Goal: Transaction & Acquisition: Purchase product/service

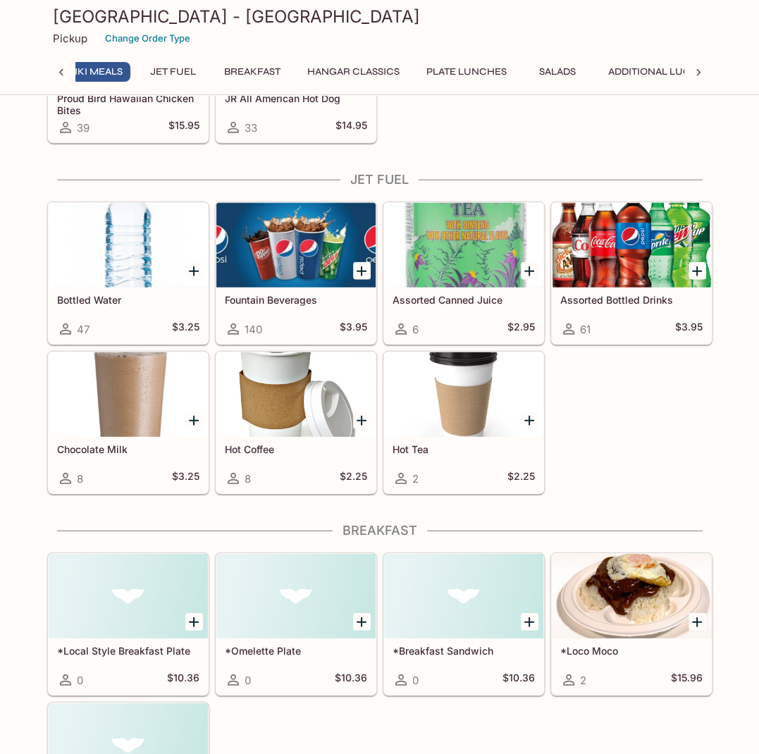
scroll to position [0, 646]
click at [275, 240] on div at bounding box center [295, 245] width 159 height 85
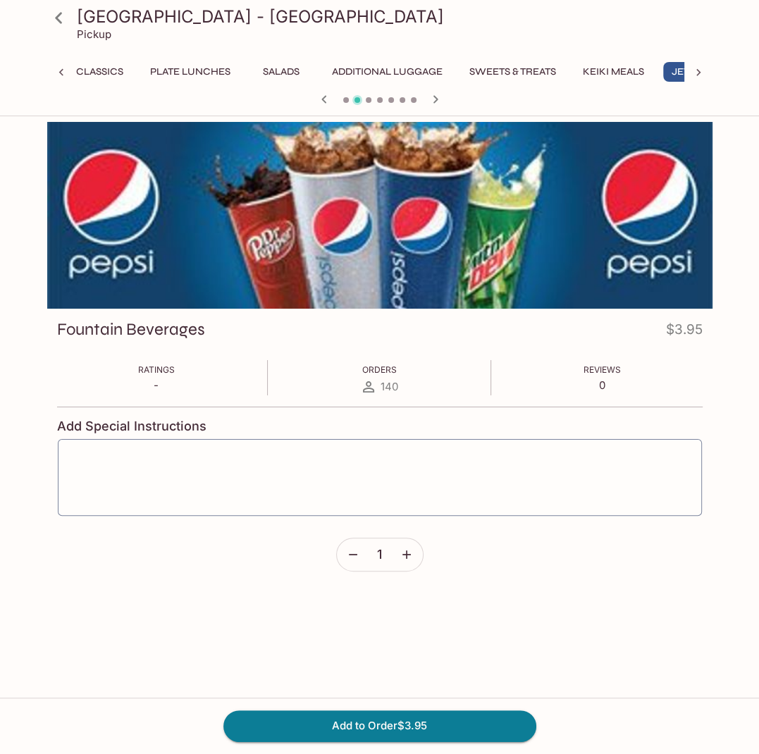
scroll to position [0, 188]
click at [646, 70] on button "Jet Fuel" at bounding box center [647, 72] width 63 height 20
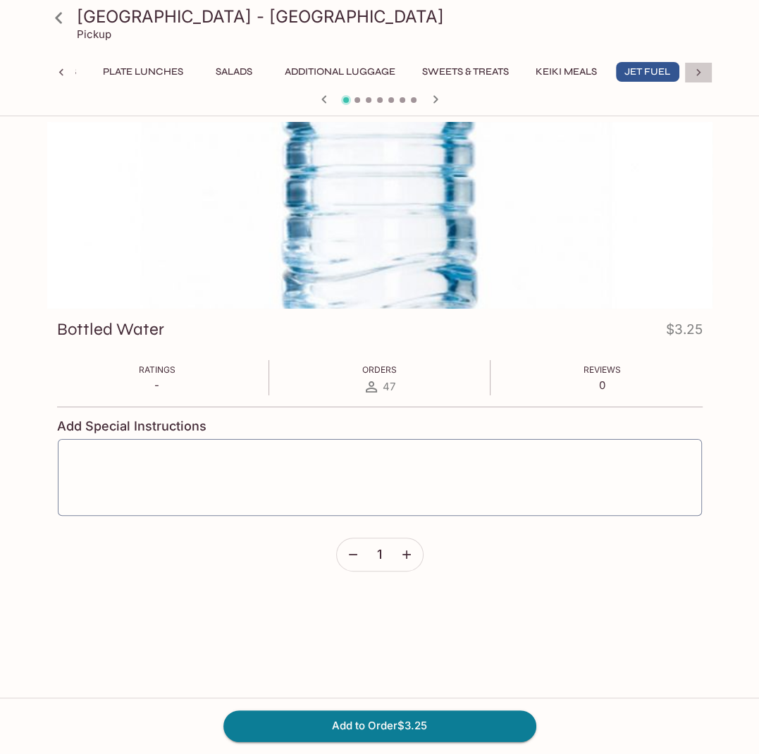
click at [693, 73] on icon at bounding box center [698, 73] width 14 height 14
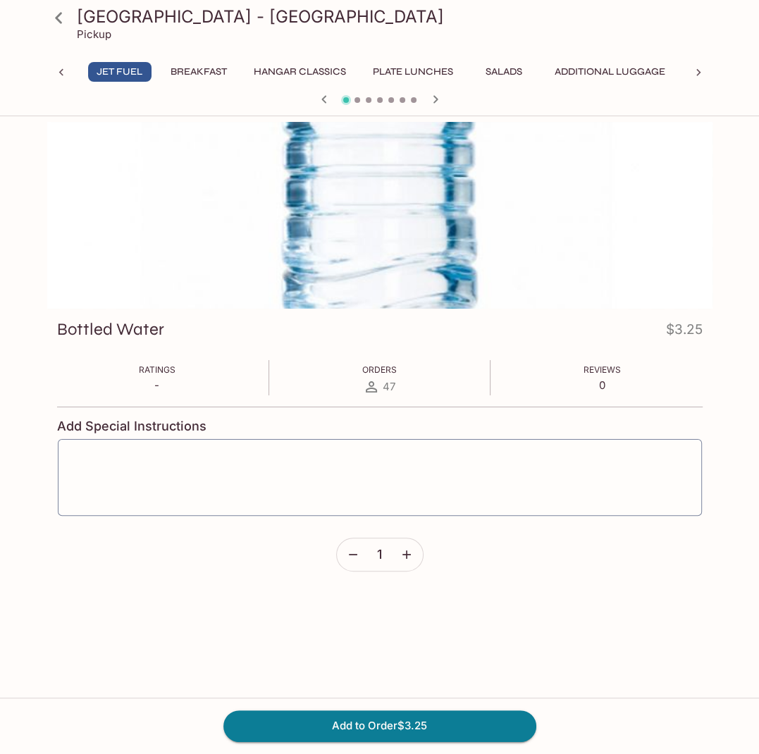
scroll to position [0, 753]
click at [152, 72] on button "Breakfast" at bounding box center [161, 72] width 72 height 20
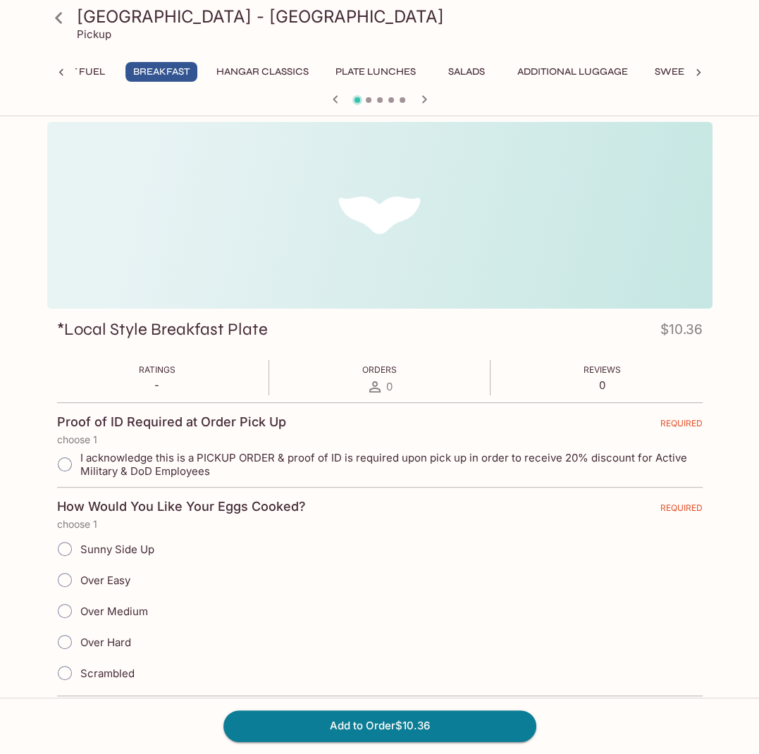
click at [255, 68] on button "Hangar Classics" at bounding box center [263, 72] width 108 height 20
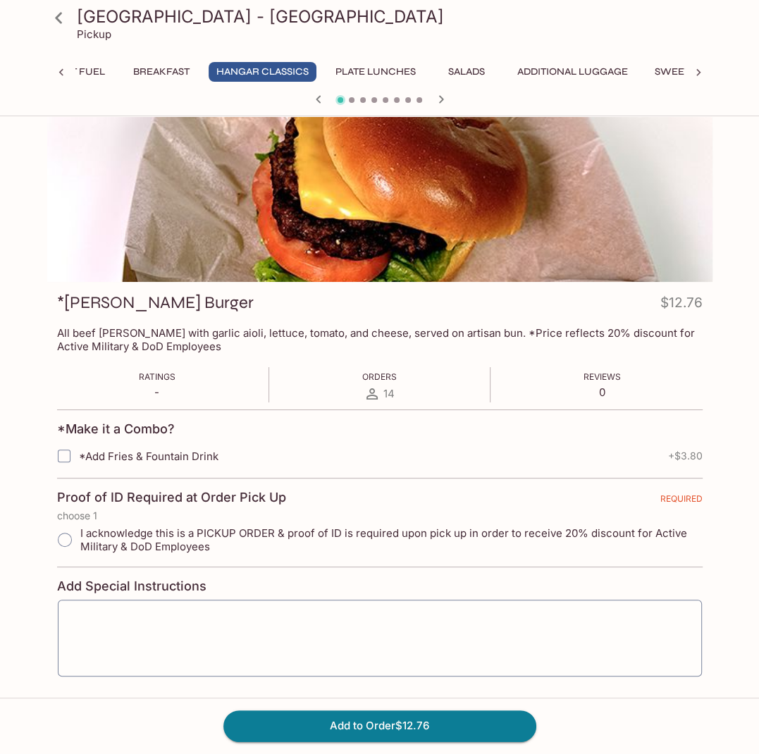
scroll to position [0, 0]
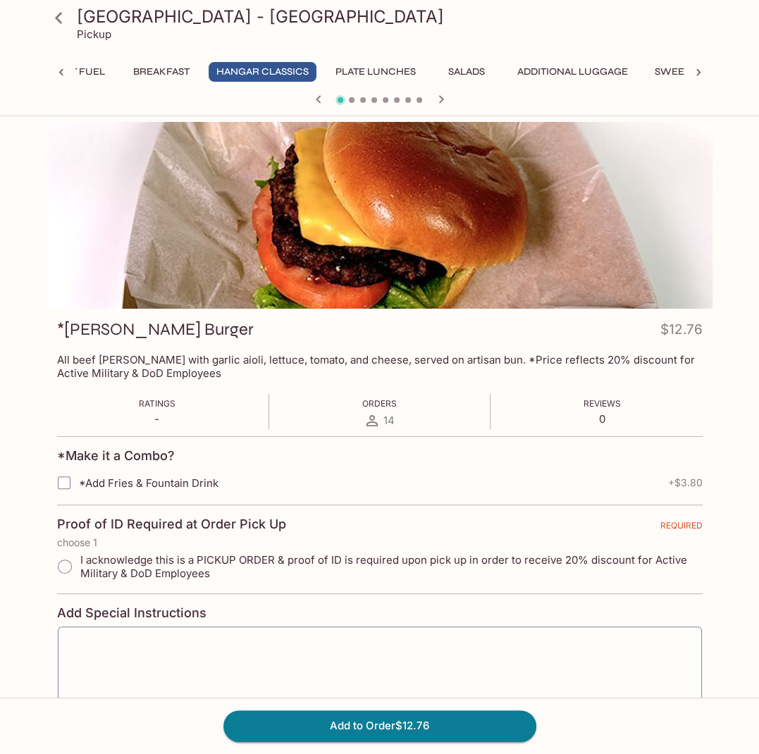
click at [359, 74] on button "Plate Lunches" at bounding box center [376, 72] width 96 height 20
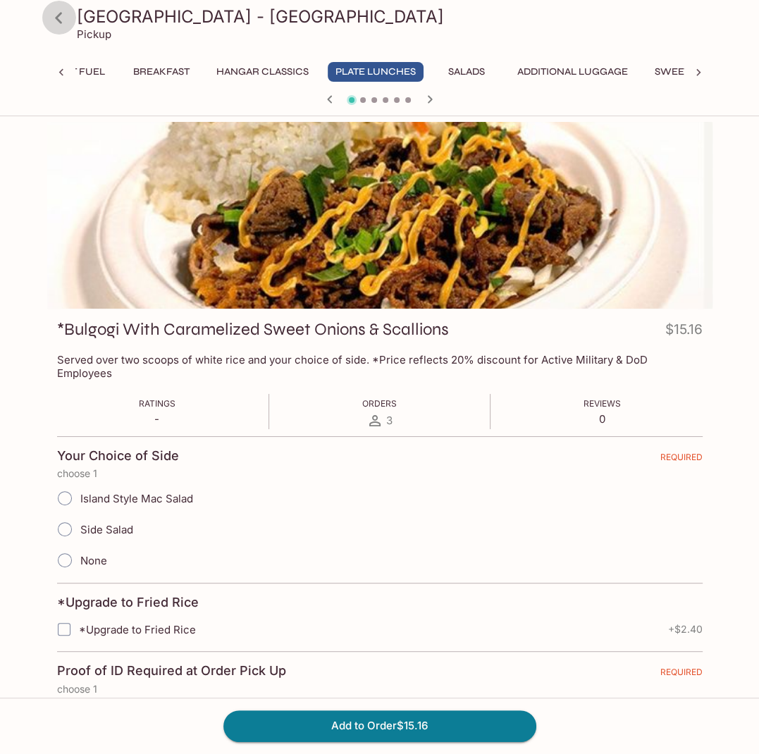
click at [57, 19] on icon at bounding box center [58, 17] width 7 height 11
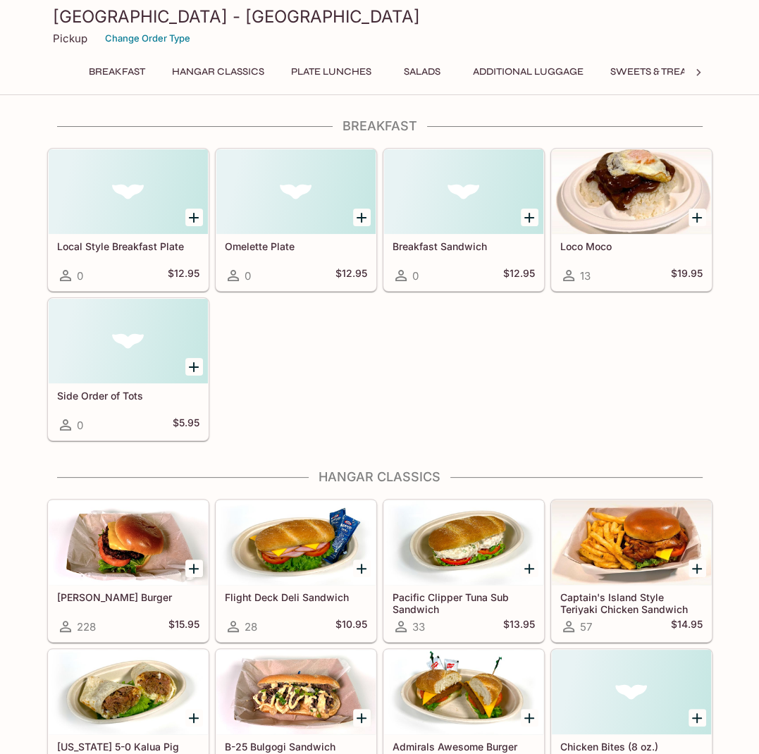
click at [335, 73] on button "Plate Lunches" at bounding box center [331, 72] width 96 height 20
click at [93, 192] on div at bounding box center [128, 191] width 159 height 85
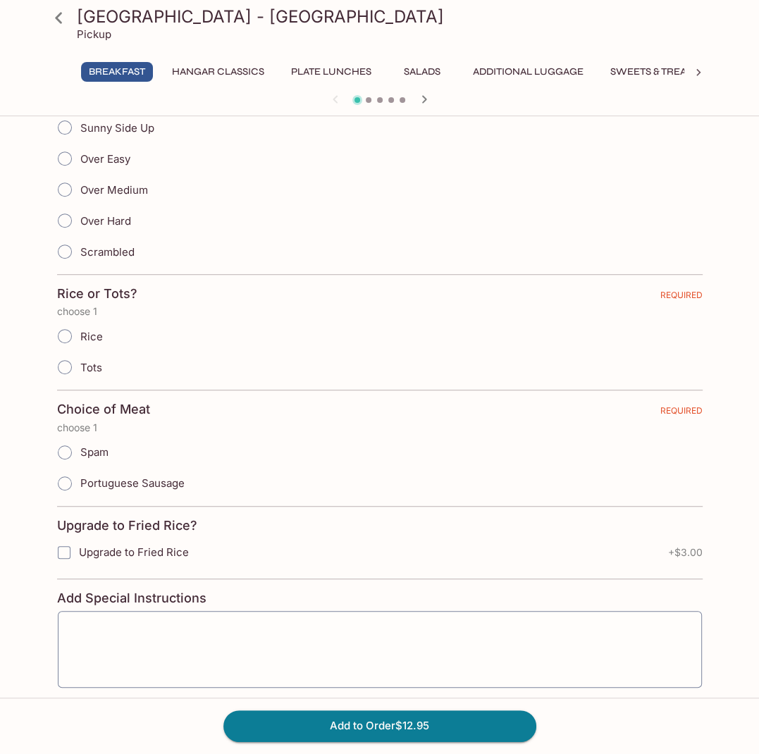
scroll to position [399, 0]
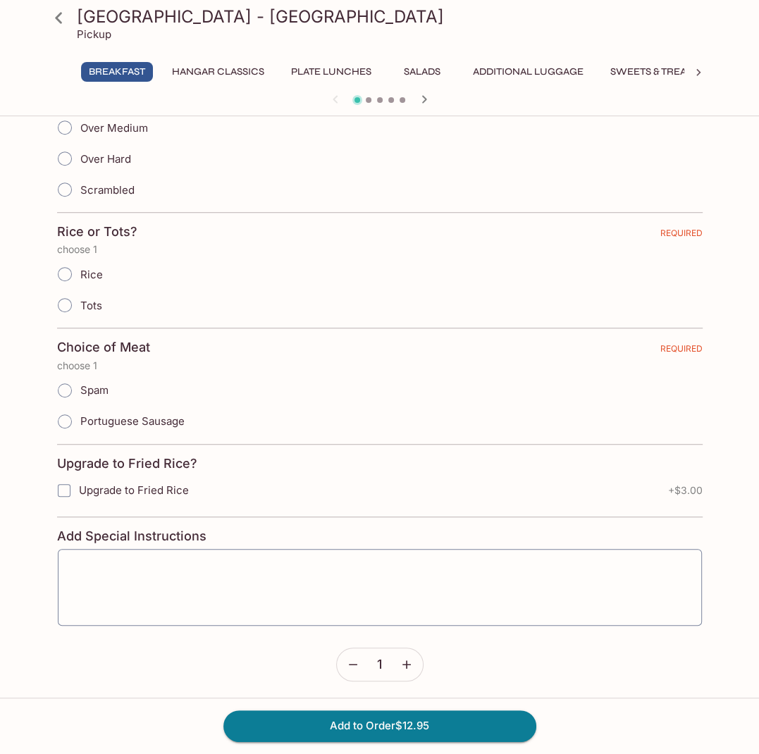
click at [51, 12] on icon at bounding box center [59, 18] width 25 height 25
